Goal: Navigation & Orientation: Find specific page/section

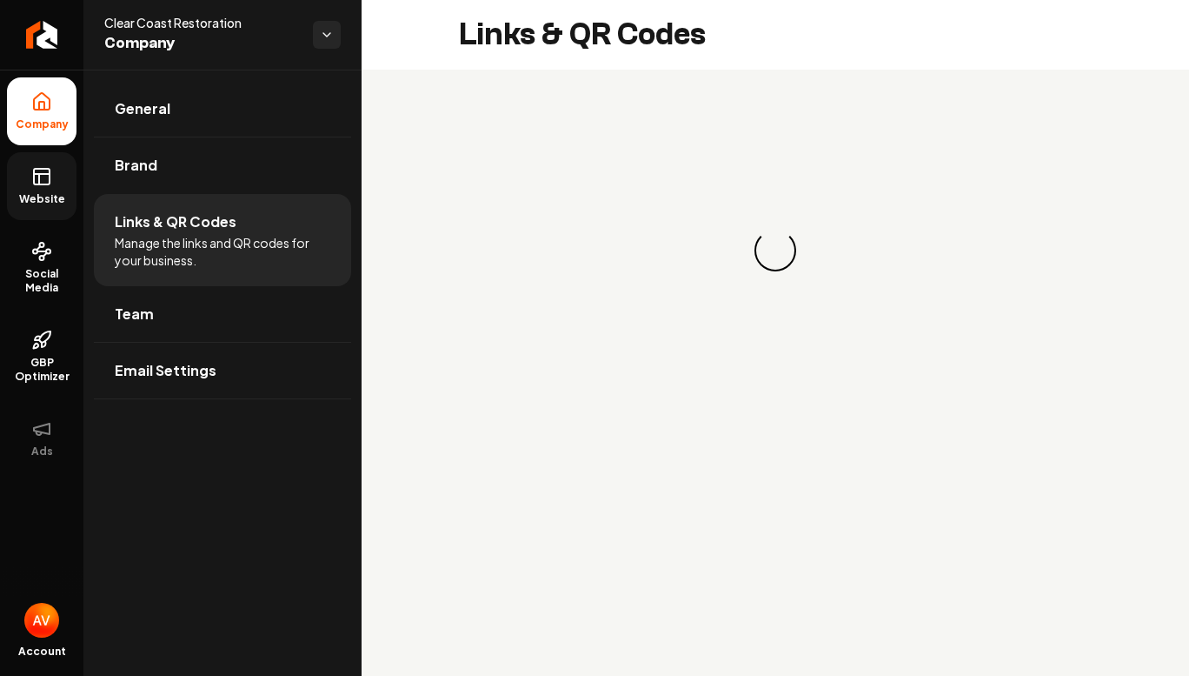
click at [46, 196] on span "Website" at bounding box center [42, 199] width 60 height 14
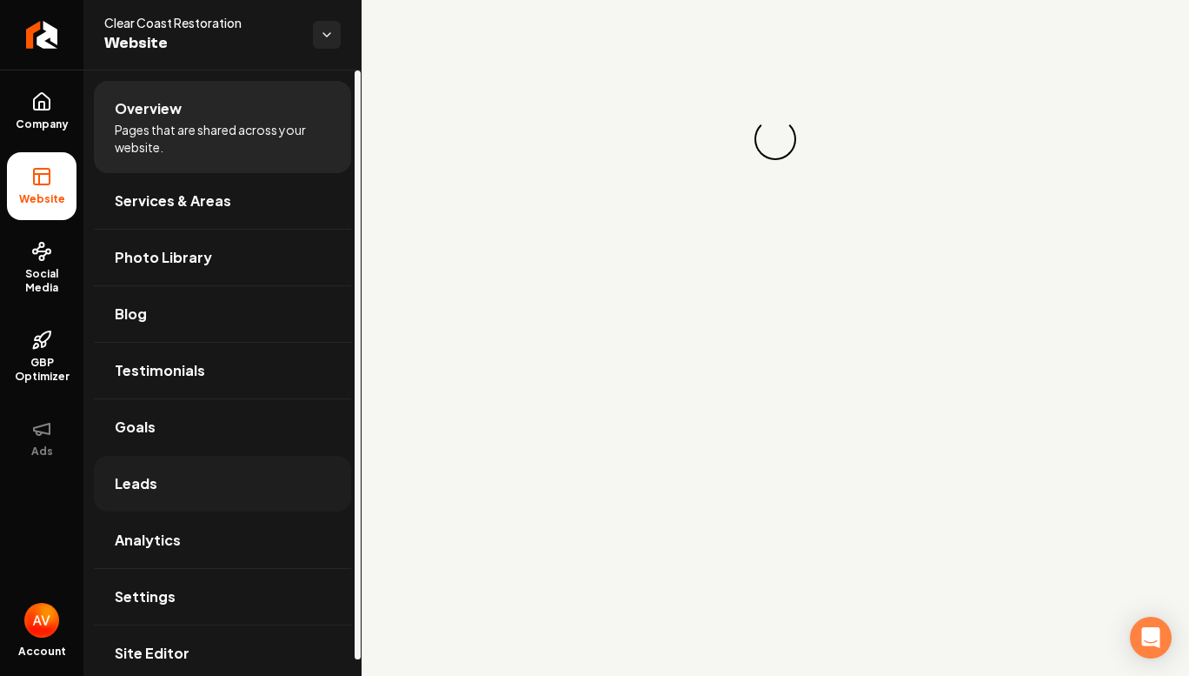
click at [159, 476] on link "Leads" at bounding box center [222, 484] width 257 height 56
